Goal: Task Accomplishment & Management: Use online tool/utility

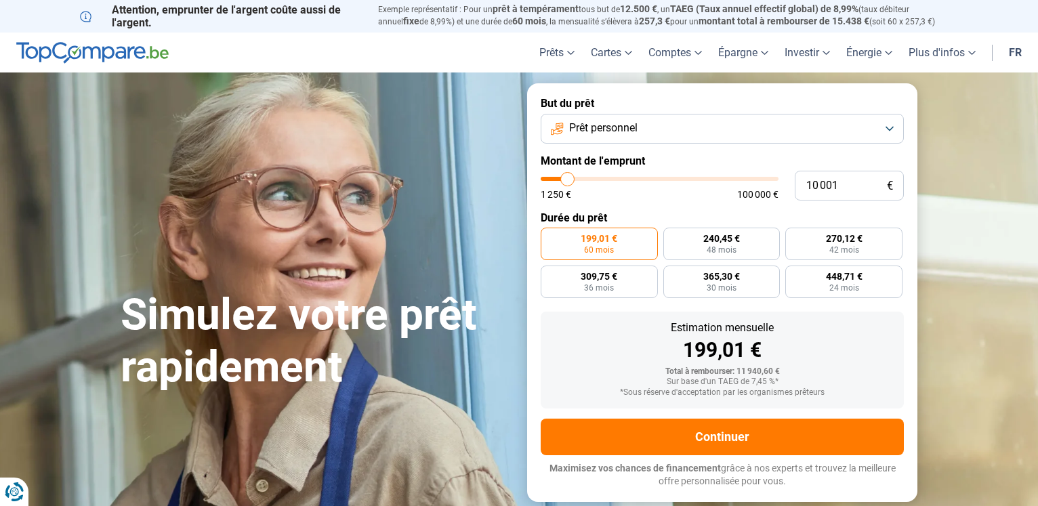
click at [891, 134] on button "Prêt personnel" at bounding box center [721, 129] width 363 height 30
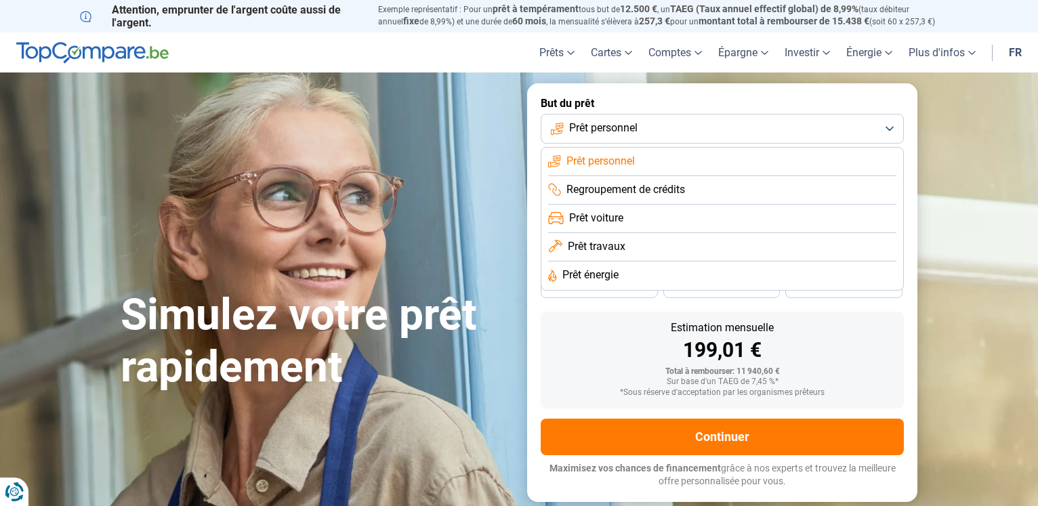
click at [589, 217] on span "Prêt voiture" at bounding box center [596, 218] width 54 height 15
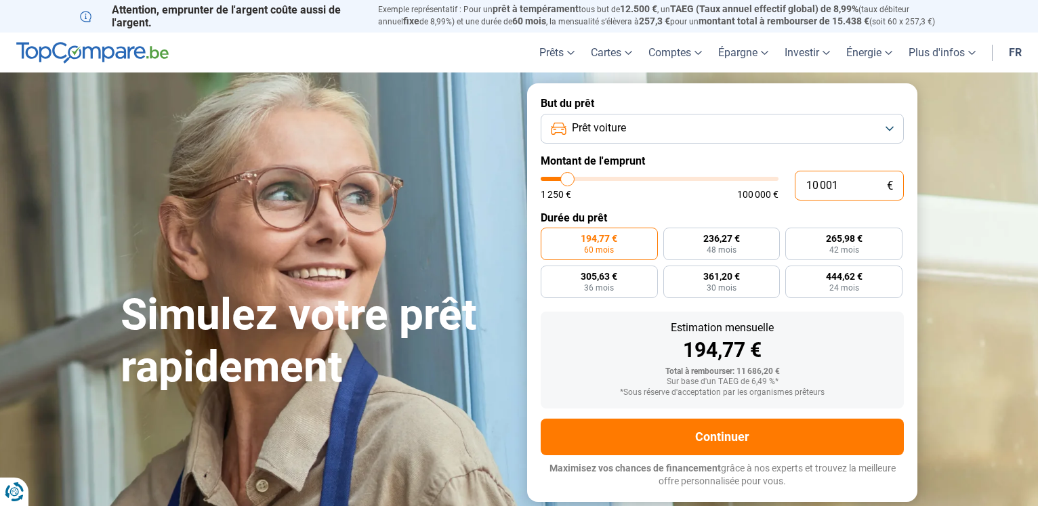
drag, startPoint x: 847, startPoint y: 188, endPoint x: 750, endPoint y: 184, distance: 96.9
click at [794, 184] on input "10 001" at bounding box center [848, 186] width 109 height 30
type input "3"
type input "1250"
type input "35"
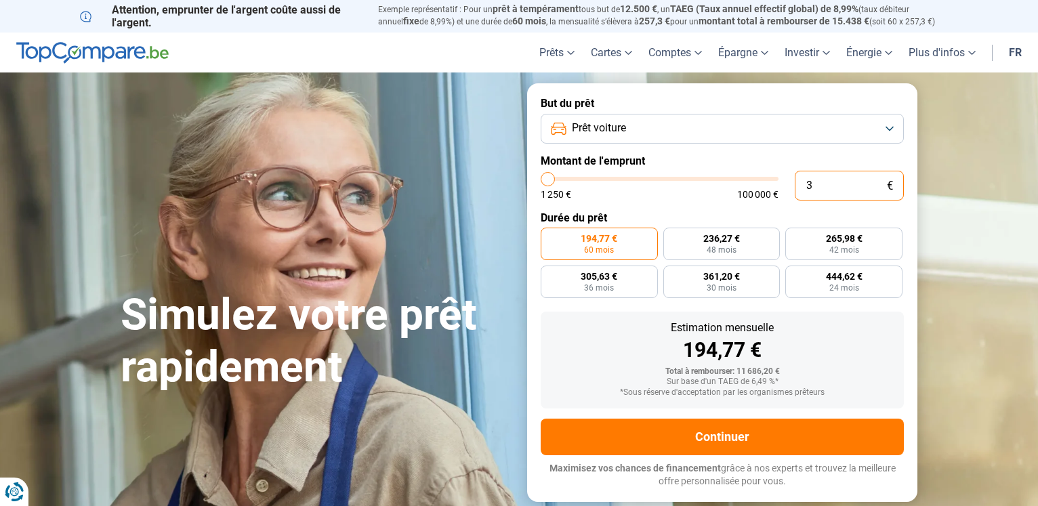
type input "1250"
type input "350"
type input "1250"
type input "3 500"
type input "3500"
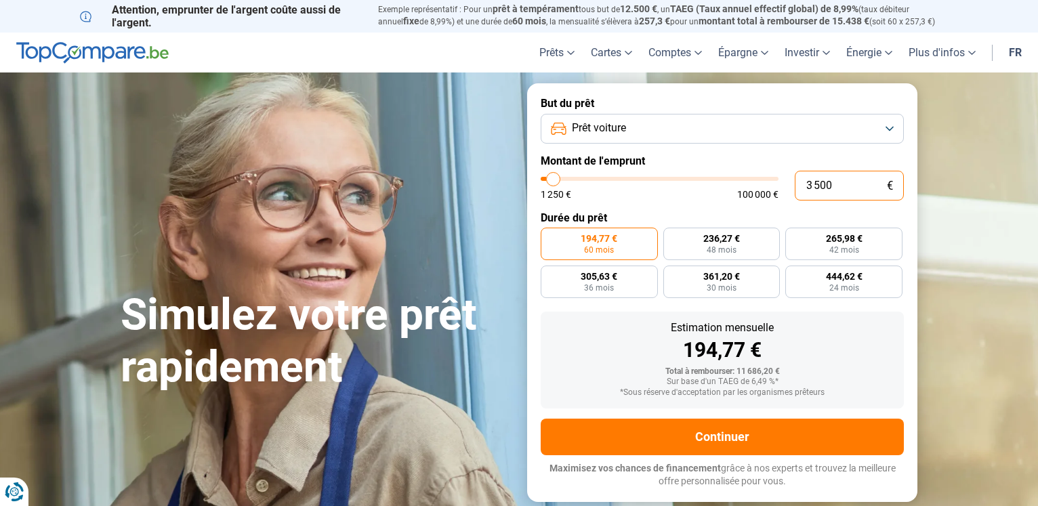
type input "35 000"
type input "35000"
radio input "false"
